Goal: Information Seeking & Learning: Check status

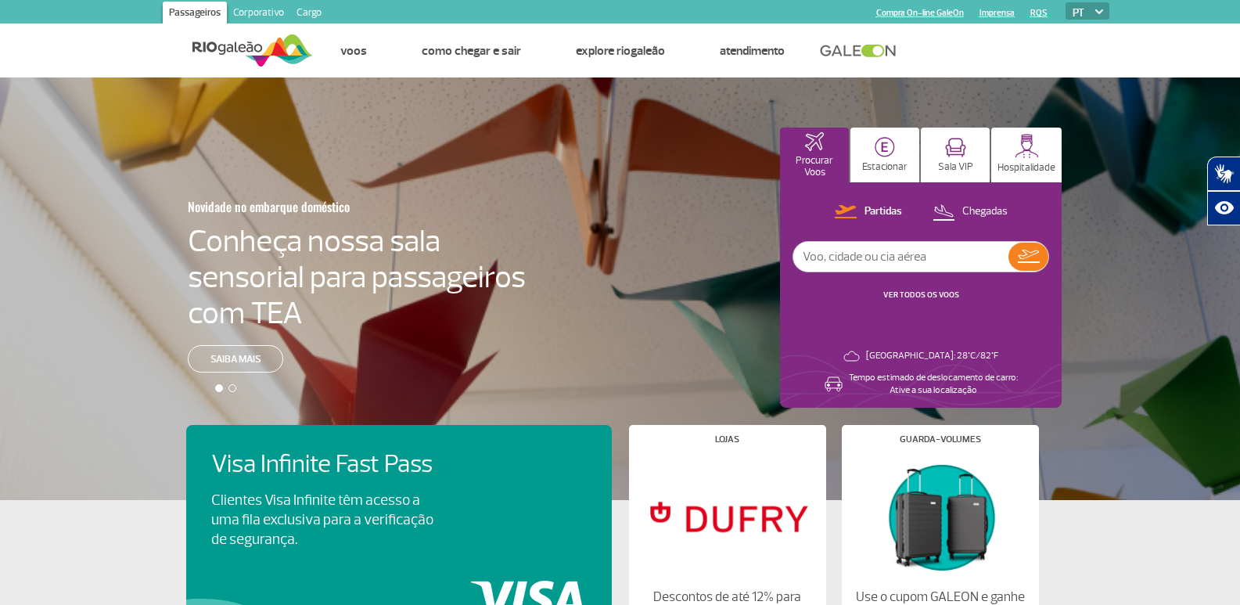
click at [921, 265] on input "text" at bounding box center [900, 257] width 215 height 30
type input "[GEOGRAPHIC_DATA]"
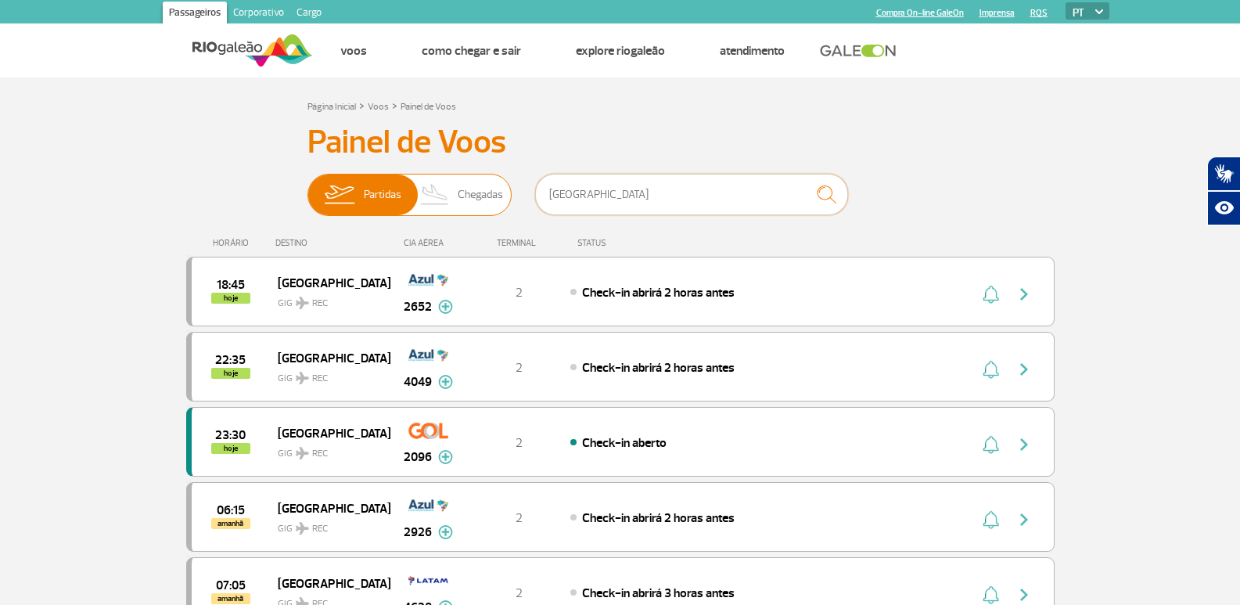
drag, startPoint x: 592, startPoint y: 201, endPoint x: 492, endPoint y: 189, distance: 100.8
click at [492, 189] on div "Partidas Chegadas Recife" at bounding box center [620, 197] width 626 height 47
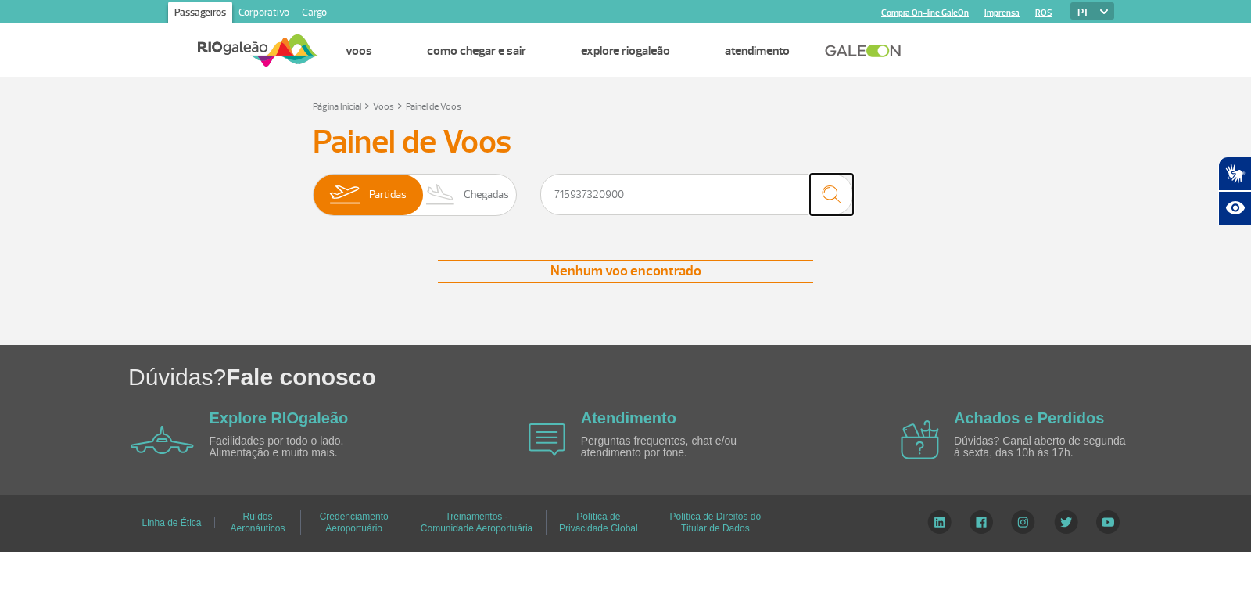
click at [828, 192] on img "submit" at bounding box center [832, 194] width 34 height 32
drag, startPoint x: 627, startPoint y: 191, endPoint x: 493, endPoint y: 195, distance: 134.6
click at [502, 194] on div "Partidas Chegadas 715937320900" at bounding box center [626, 197] width 626 height 47
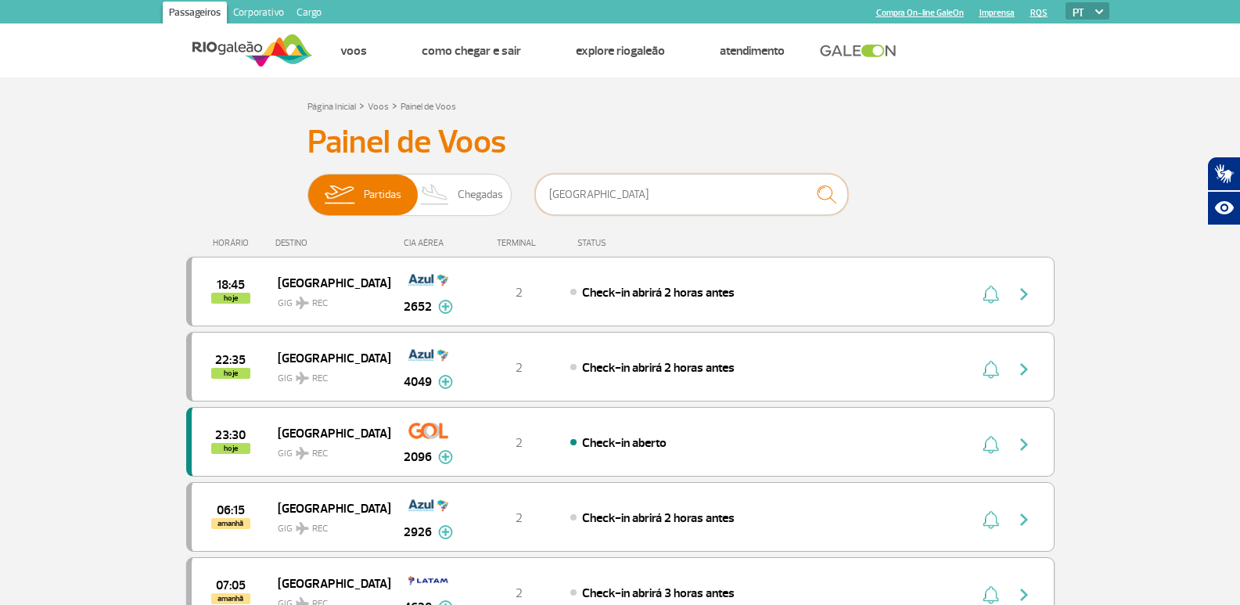
type input "[GEOGRAPHIC_DATA]"
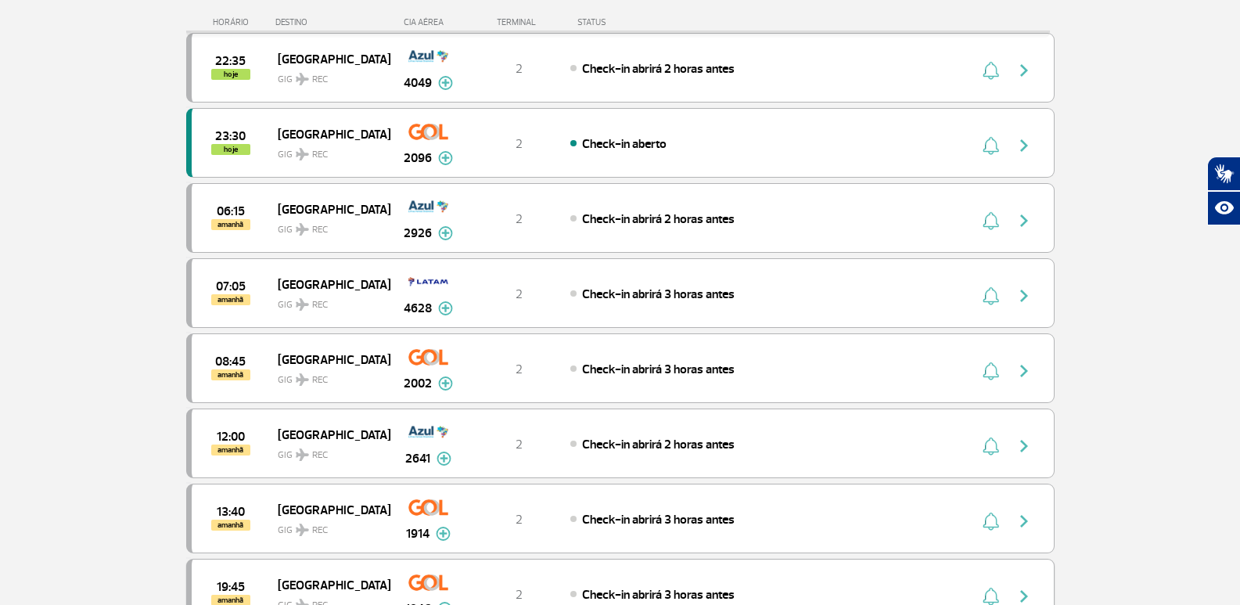
scroll to position [235, 0]
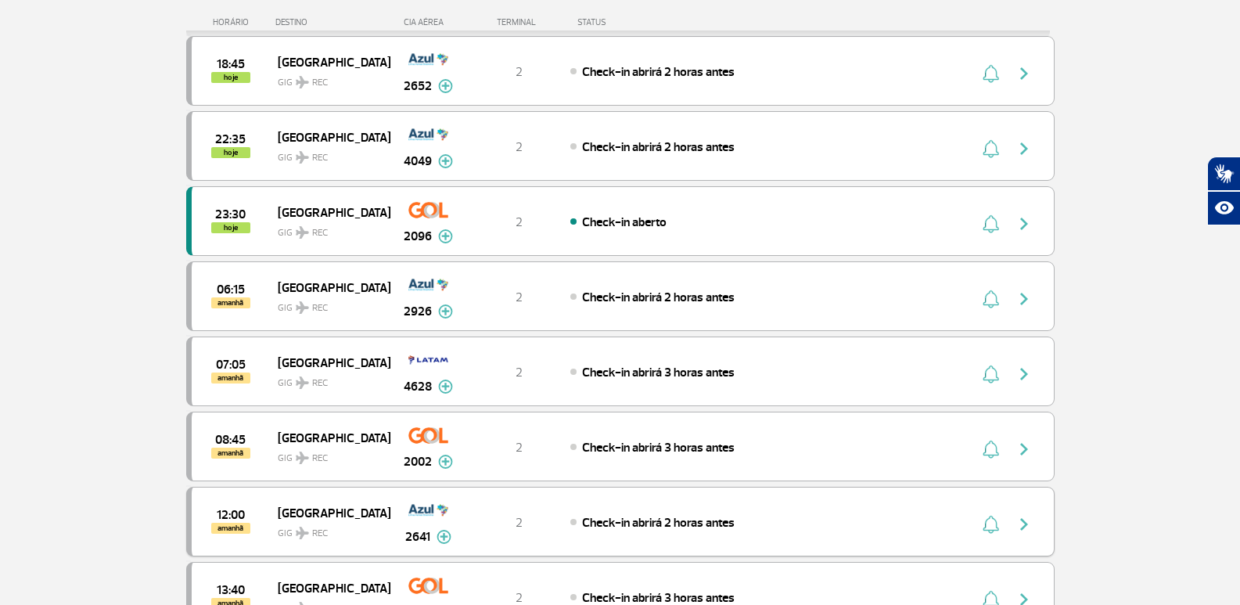
click at [898, 491] on div "12:00 amanhã Recife GIG REC 2641 2 Check-in abrirá 2 horas antes Parcerias: Avi…" at bounding box center [620, 521] width 868 height 70
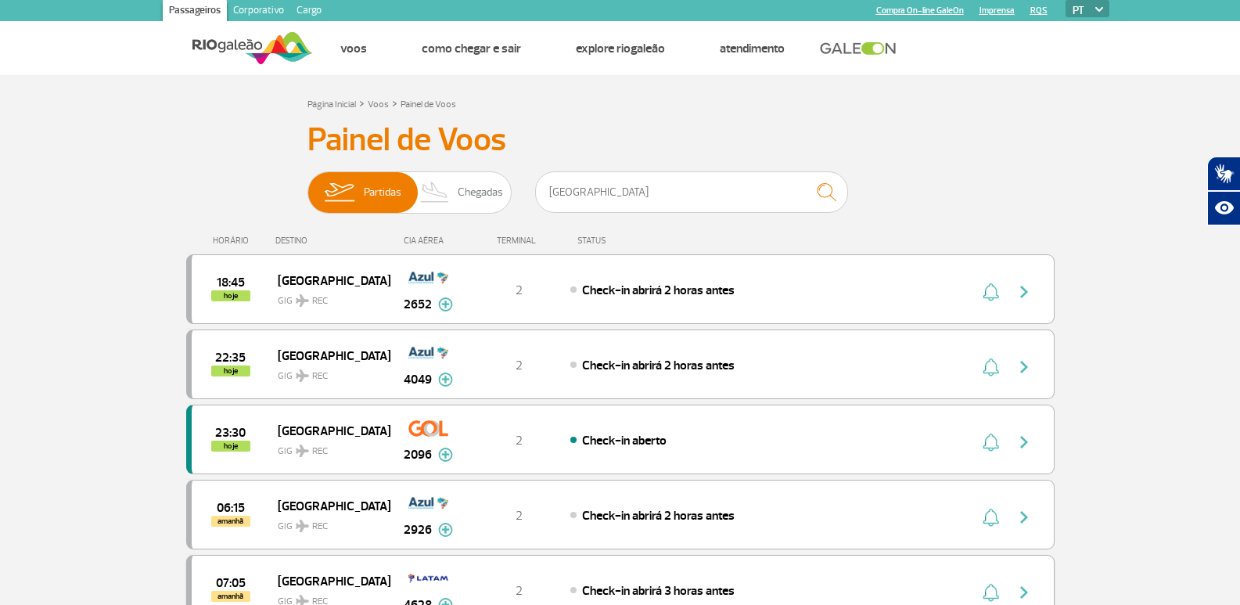
scroll to position [0, 0]
